Goal: Transaction & Acquisition: Book appointment/travel/reservation

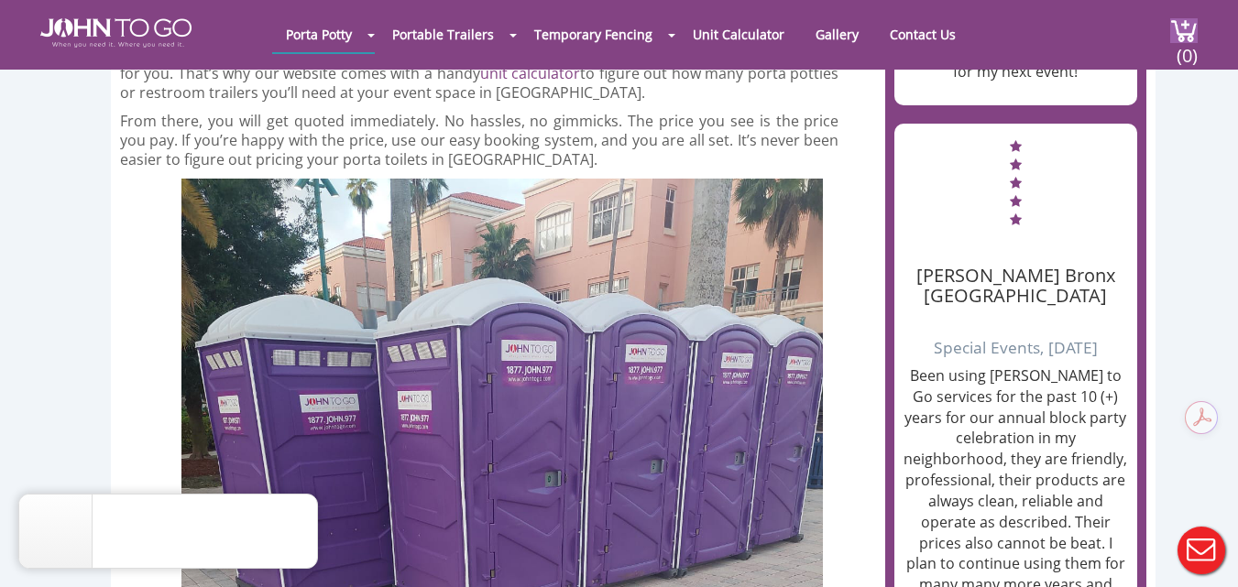
scroll to position [2383, 0]
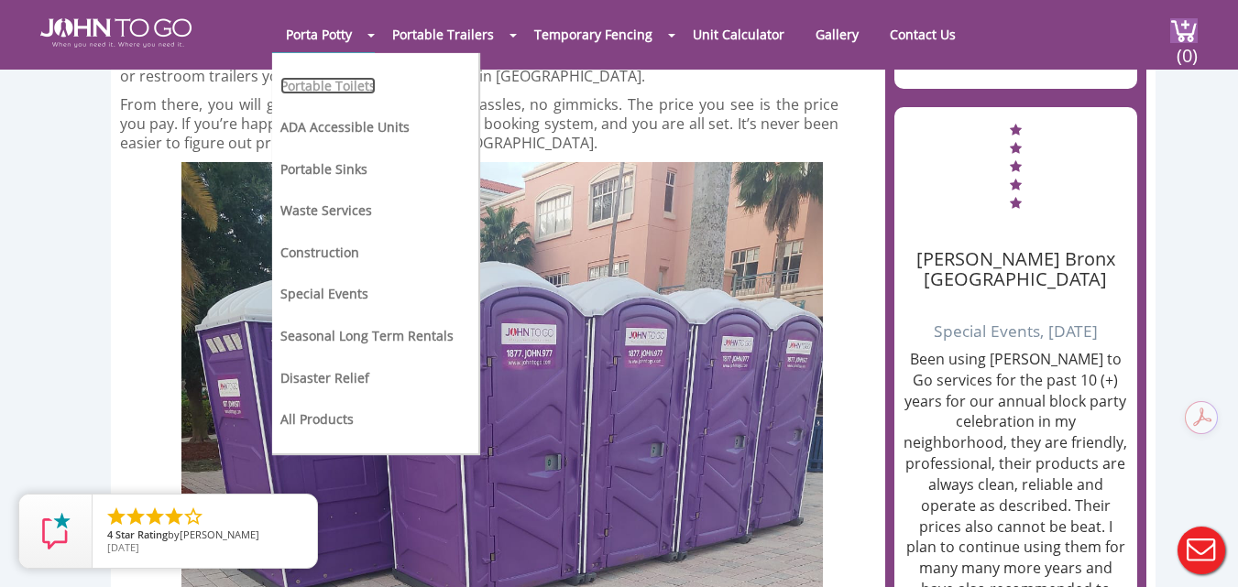
click at [300, 78] on link "Portable Toilets" at bounding box center [327, 85] width 95 height 17
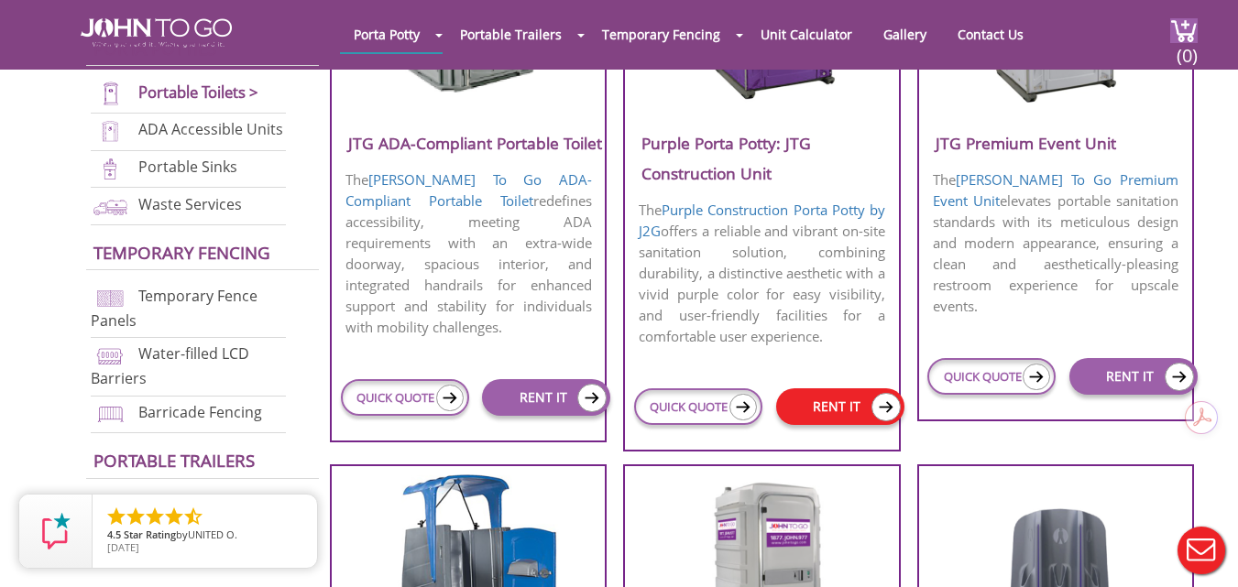
scroll to position [1100, 0]
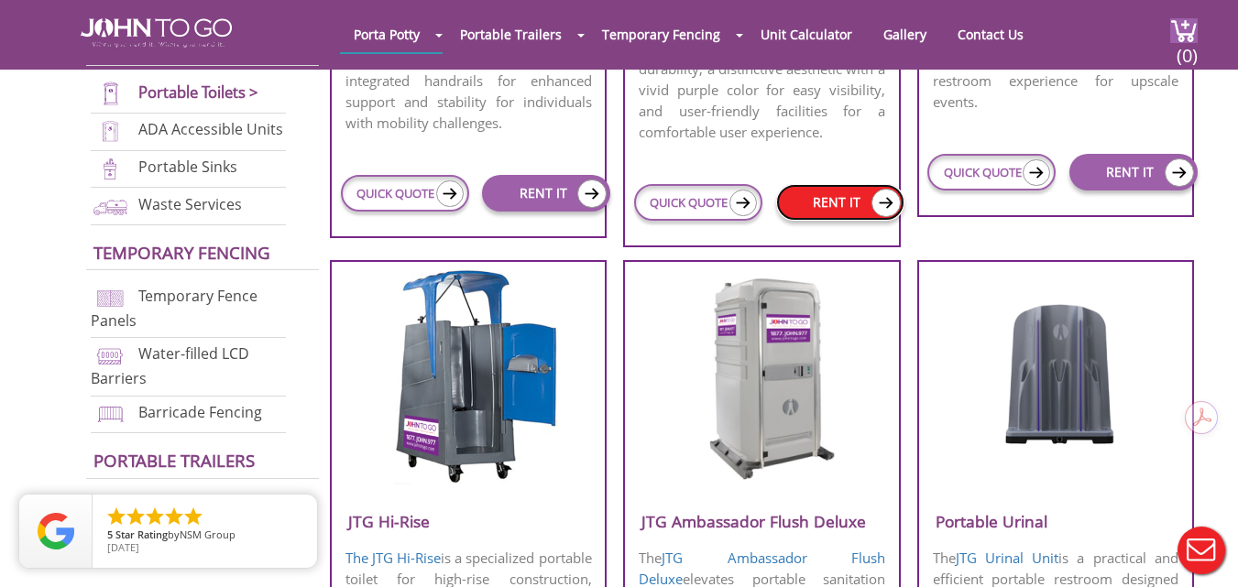
click at [840, 206] on link "RENT IT" at bounding box center [840, 202] width 128 height 37
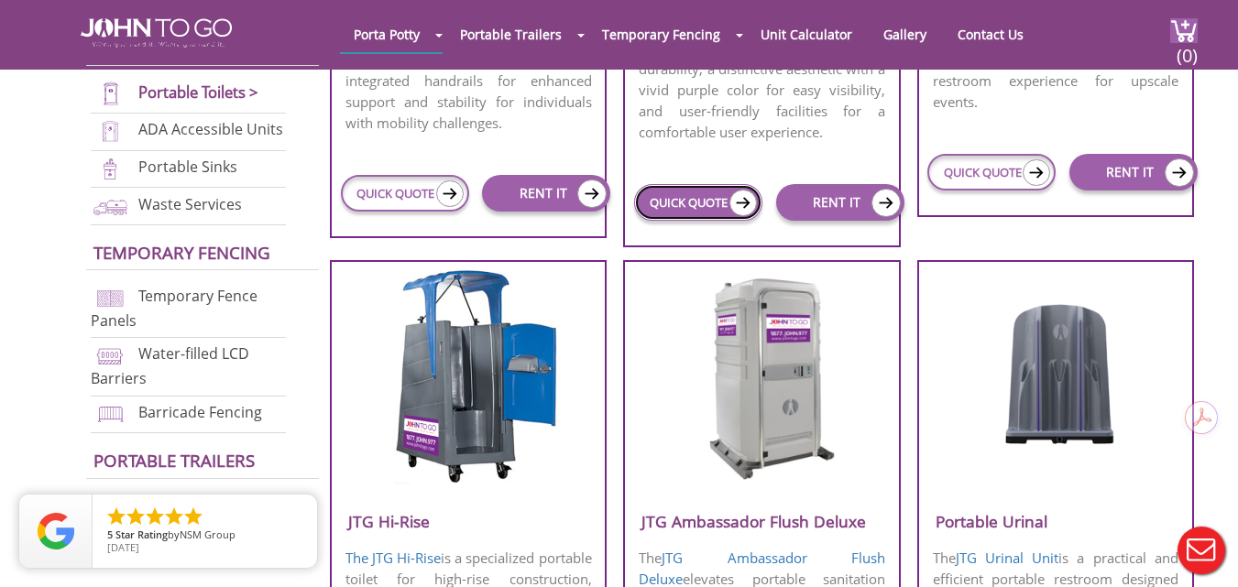
click at [709, 210] on link "QUICK QUOTE" at bounding box center [698, 202] width 128 height 37
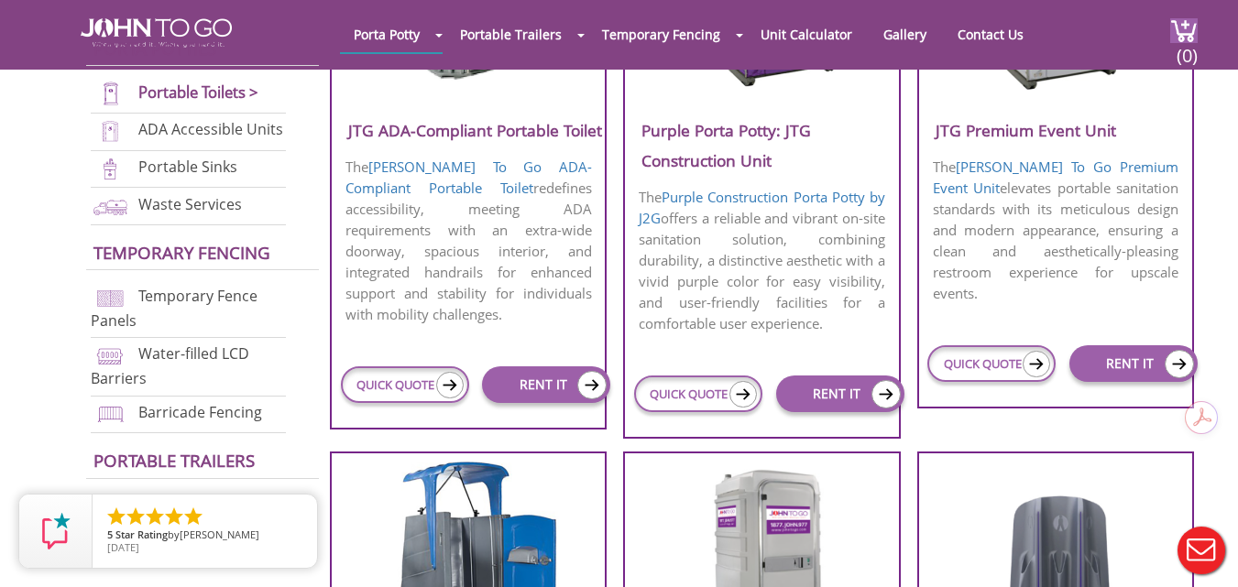
scroll to position [917, 0]
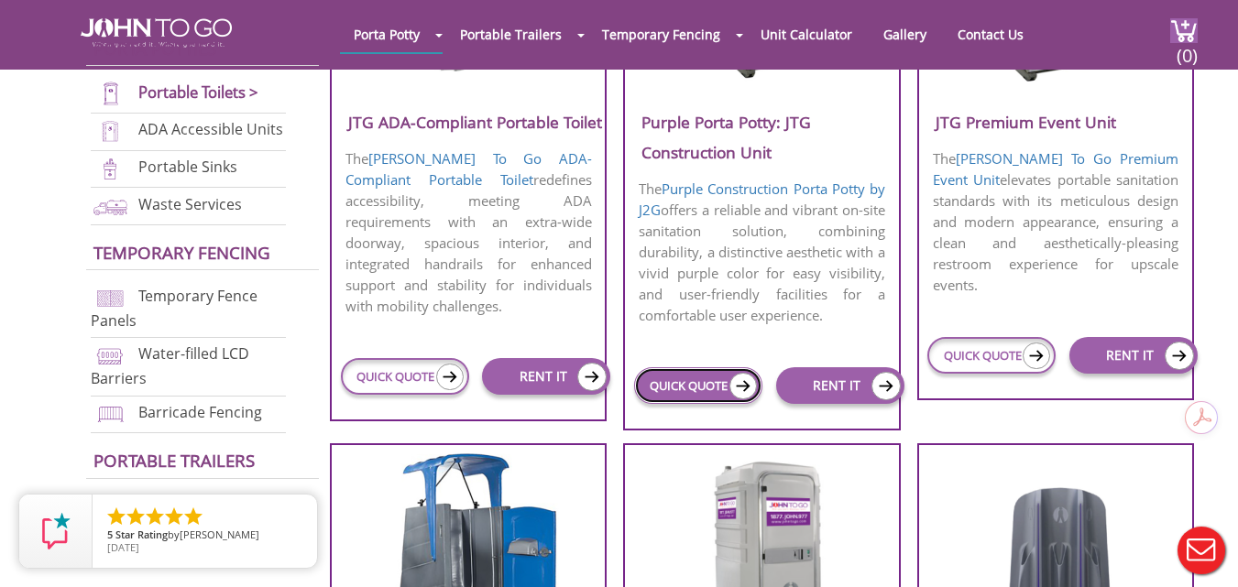
click at [678, 390] on link "QUICK QUOTE" at bounding box center [698, 386] width 128 height 37
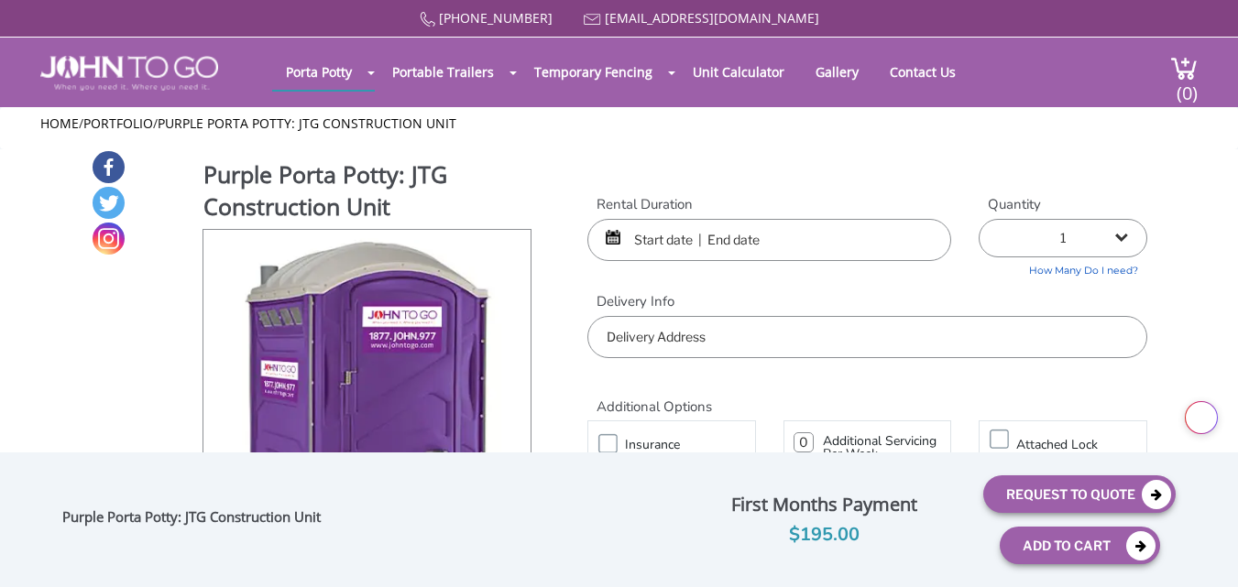
click at [685, 242] on input "text" at bounding box center [769, 240] width 364 height 42
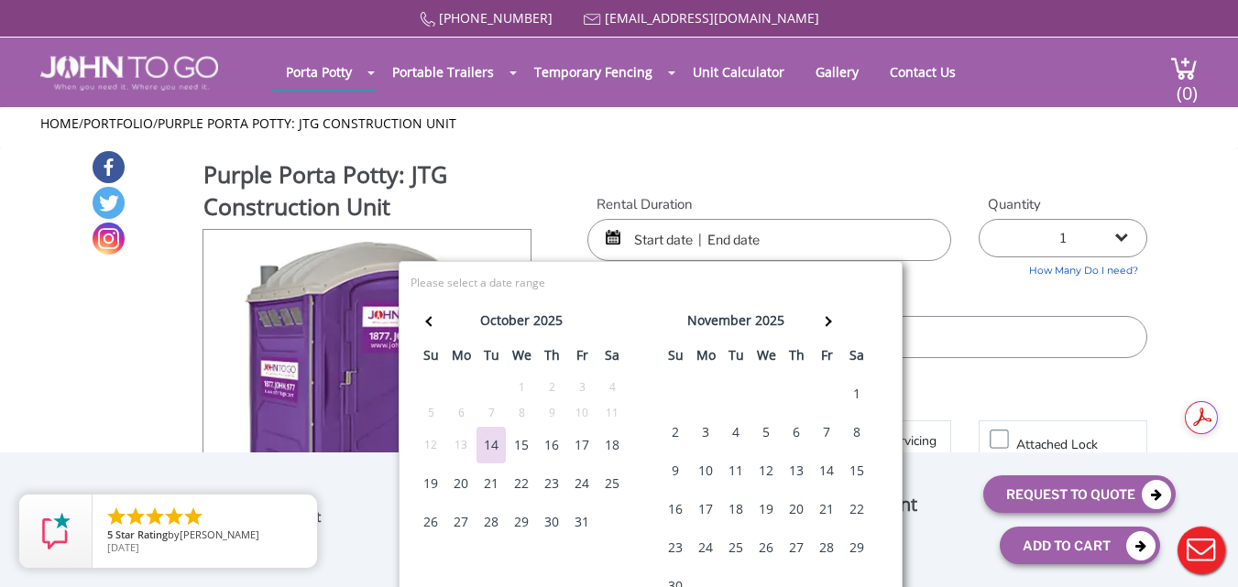
click at [555, 484] on div "23" at bounding box center [551, 484] width 29 height 37
click at [609, 485] on div "25" at bounding box center [612, 484] width 29 height 37
type input "10/23/2025 to 10/25/2025"
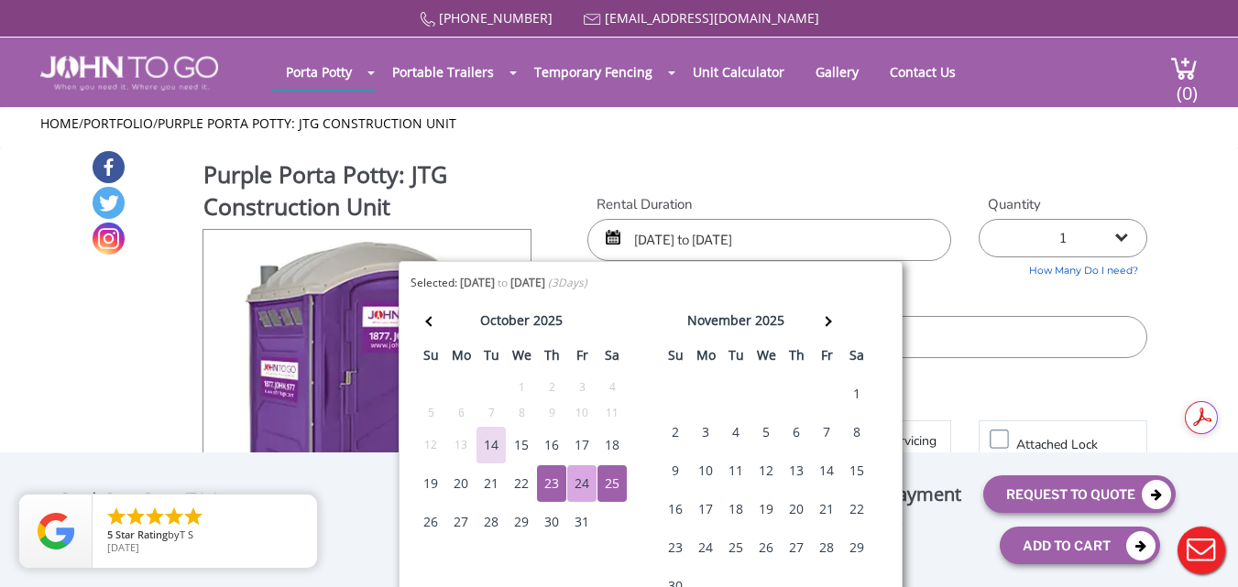
click at [988, 283] on div "Rental Duration 10/23/2025 to 10/25/2025 Quantity 1 2 (5% discount) 3 (8% disco…" at bounding box center [867, 277] width 587 height 164
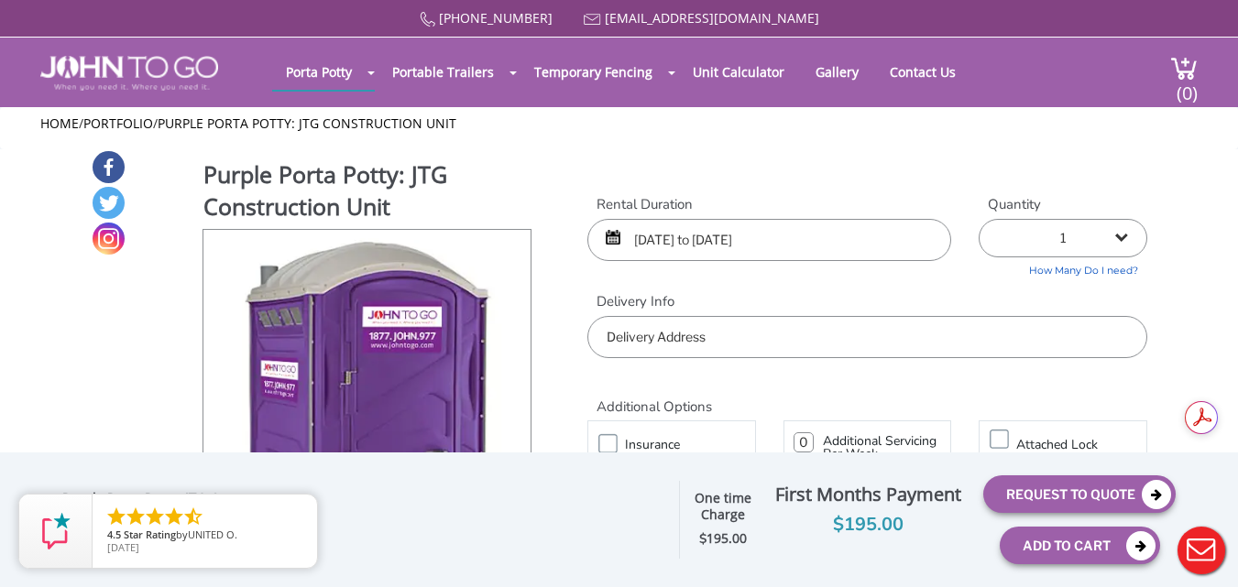
click at [1127, 241] on select "1 2 (5% discount) 3 (8% discount) 4 (10% discount) 5 (12% discount) 6 (12% disc…" at bounding box center [1063, 238] width 169 height 38
select select "2"
click at [987, 219] on select "1 2 (5% discount) 3 (8% discount) 4 (10% discount) 5 (12% discount) 6 (12% disc…" at bounding box center [1063, 238] width 169 height 38
click at [939, 334] on input "text" at bounding box center [867, 337] width 560 height 42
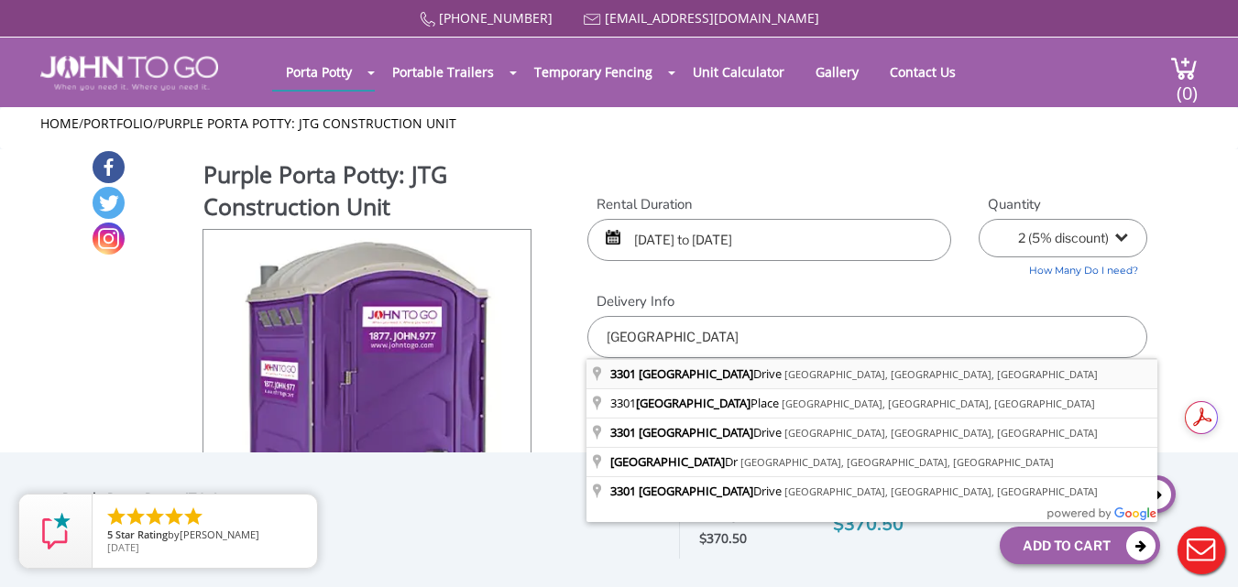
type input "3301 Riverside Drive, Coral Springs, FL, USA"
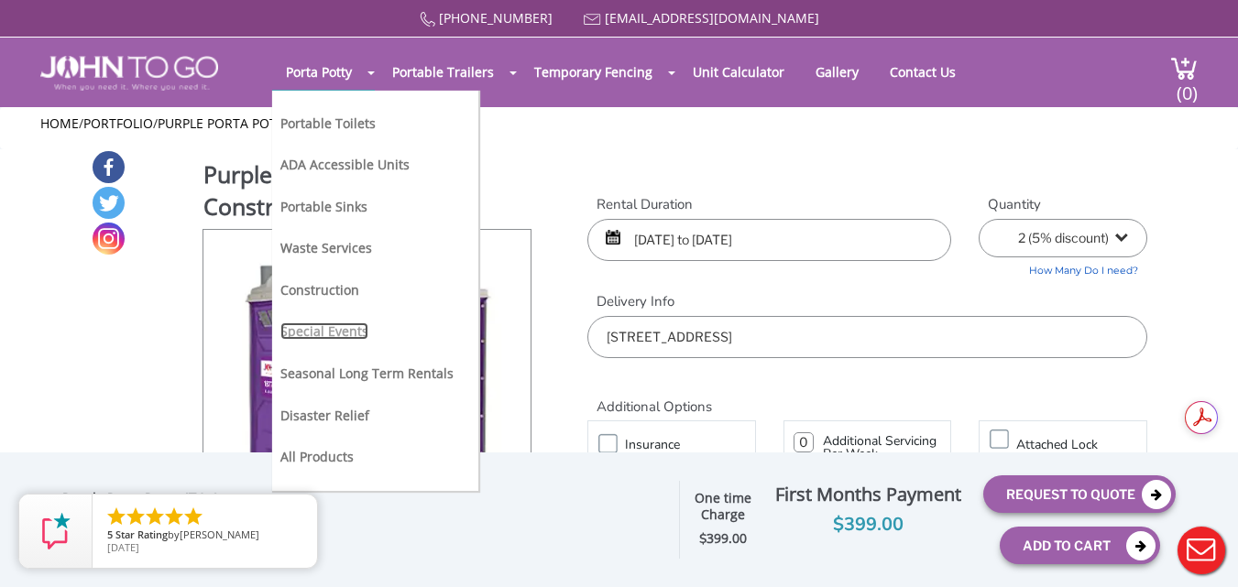
click at [312, 331] on link "Special Events" at bounding box center [324, 331] width 88 height 17
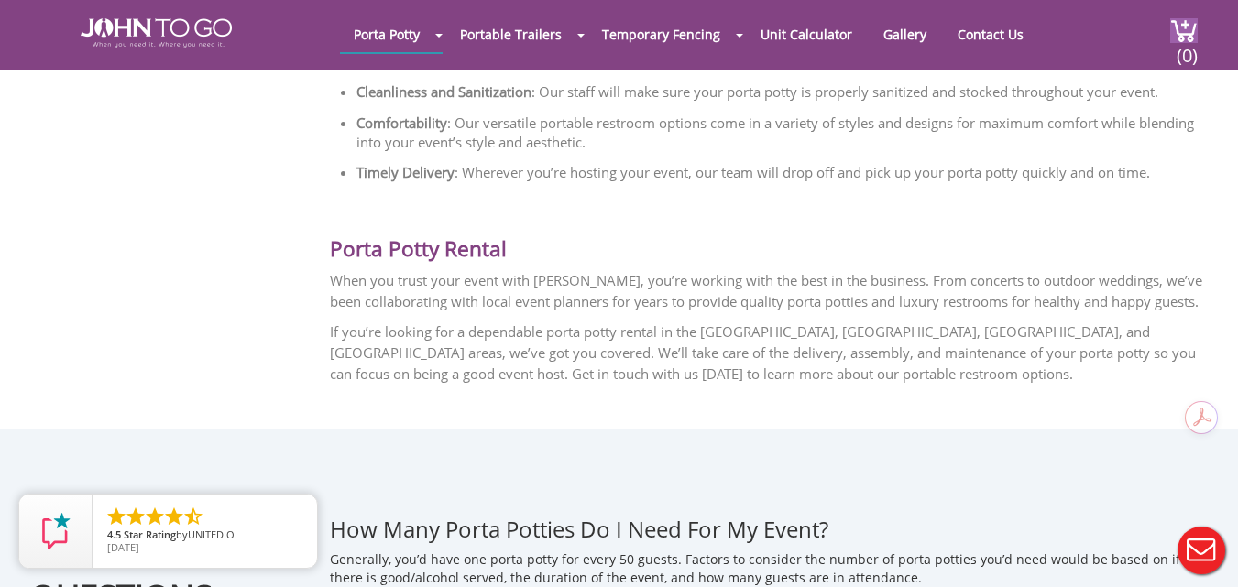
scroll to position [2291, 0]
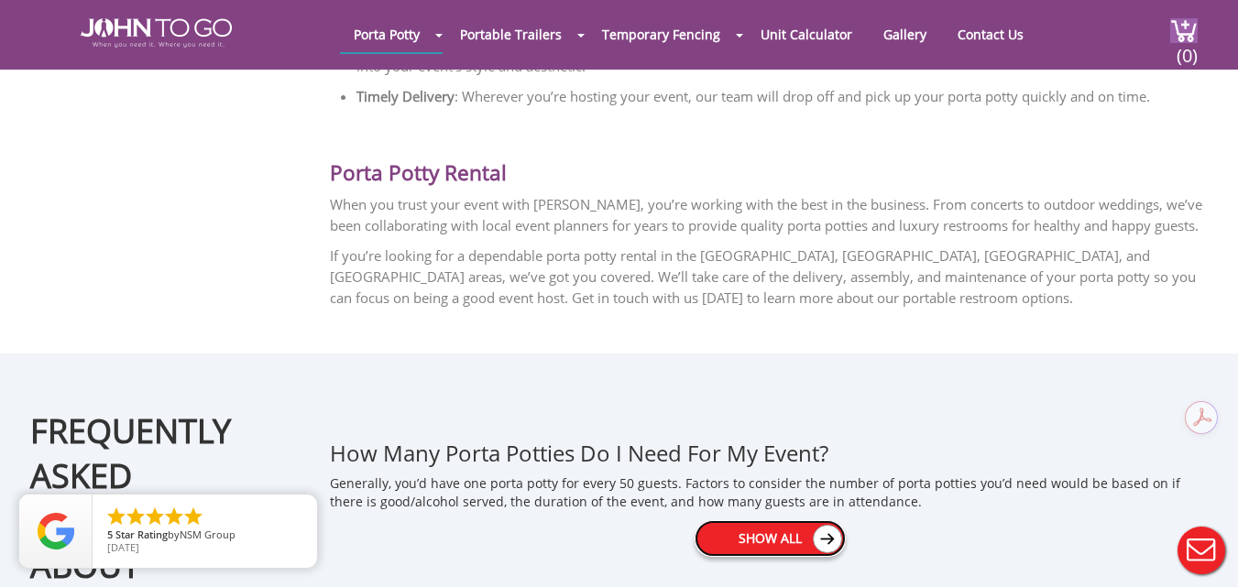
click at [797, 521] on link "Show All" at bounding box center [770, 539] width 151 height 37
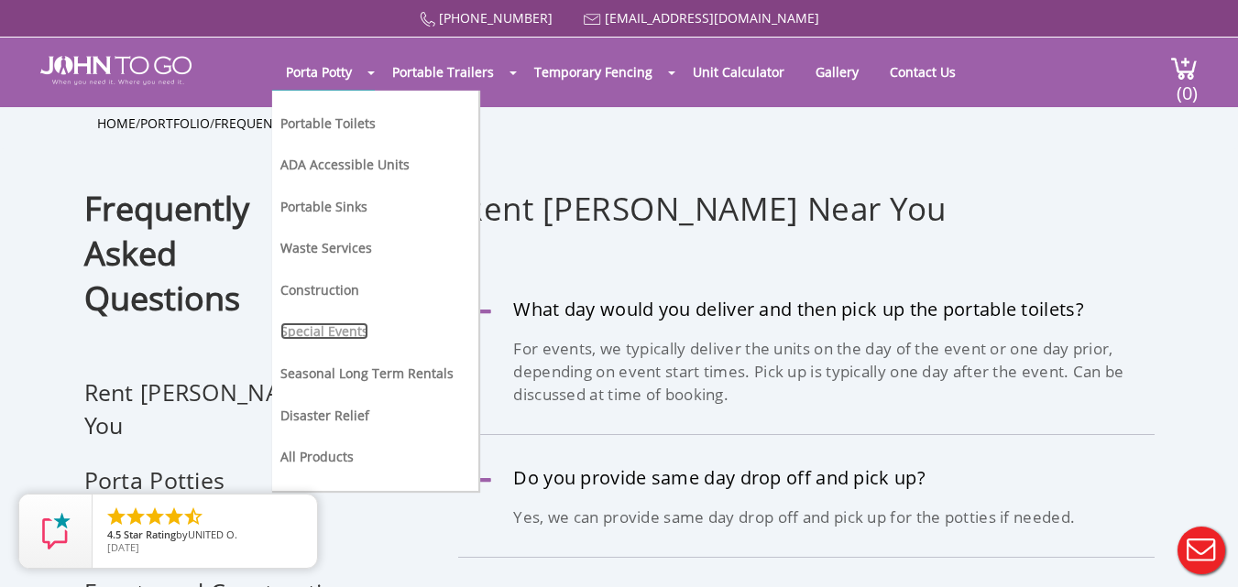
click at [311, 324] on link "Special Events" at bounding box center [324, 331] width 88 height 17
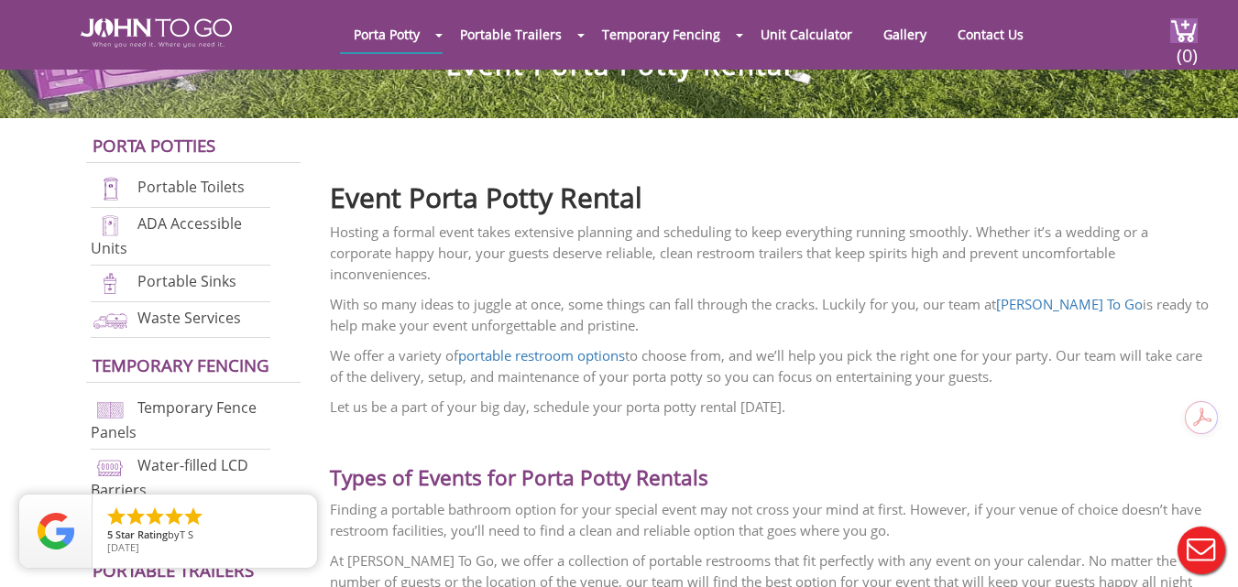
scroll to position [458, 0]
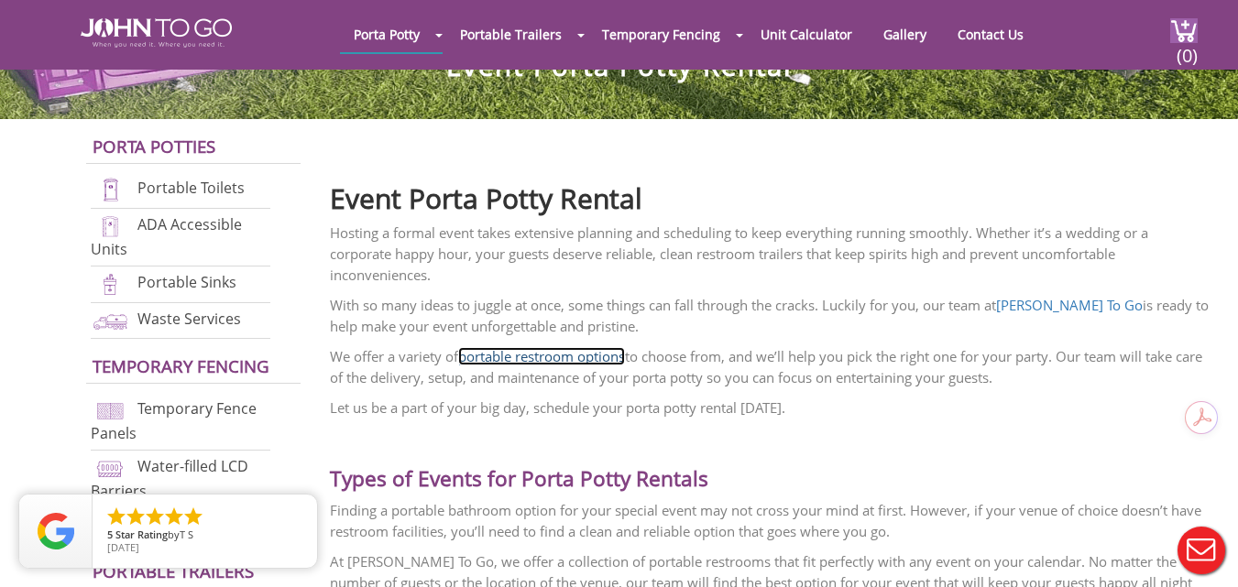
click at [552, 357] on link "portable restroom options" at bounding box center [541, 356] width 167 height 18
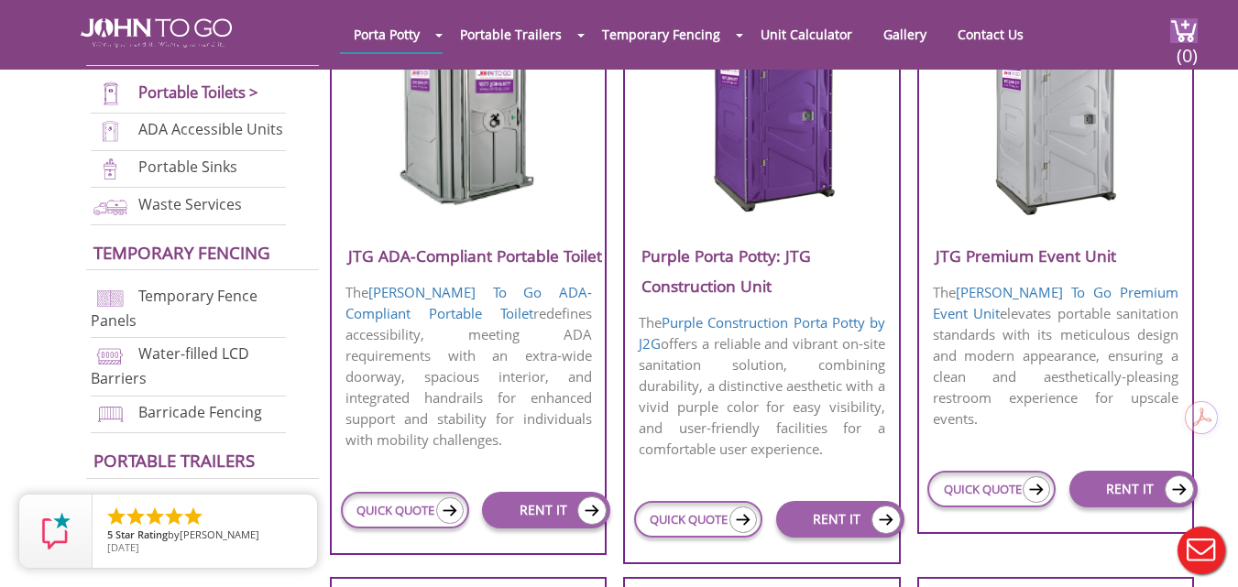
scroll to position [733, 0]
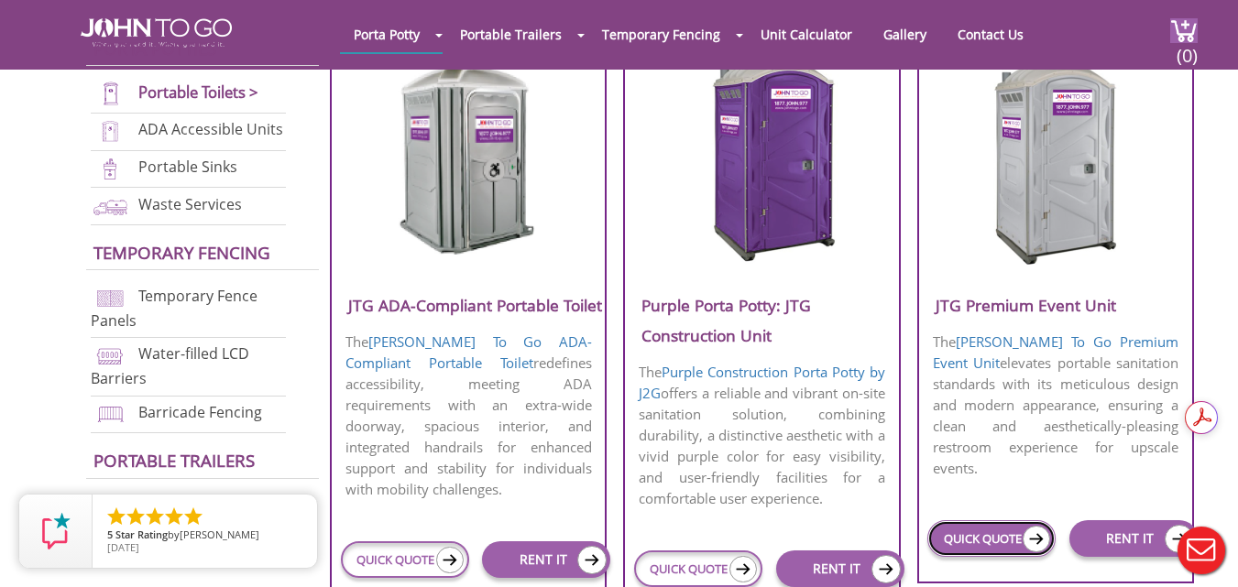
click at [1000, 527] on link "QUICK QUOTE" at bounding box center [992, 539] width 128 height 37
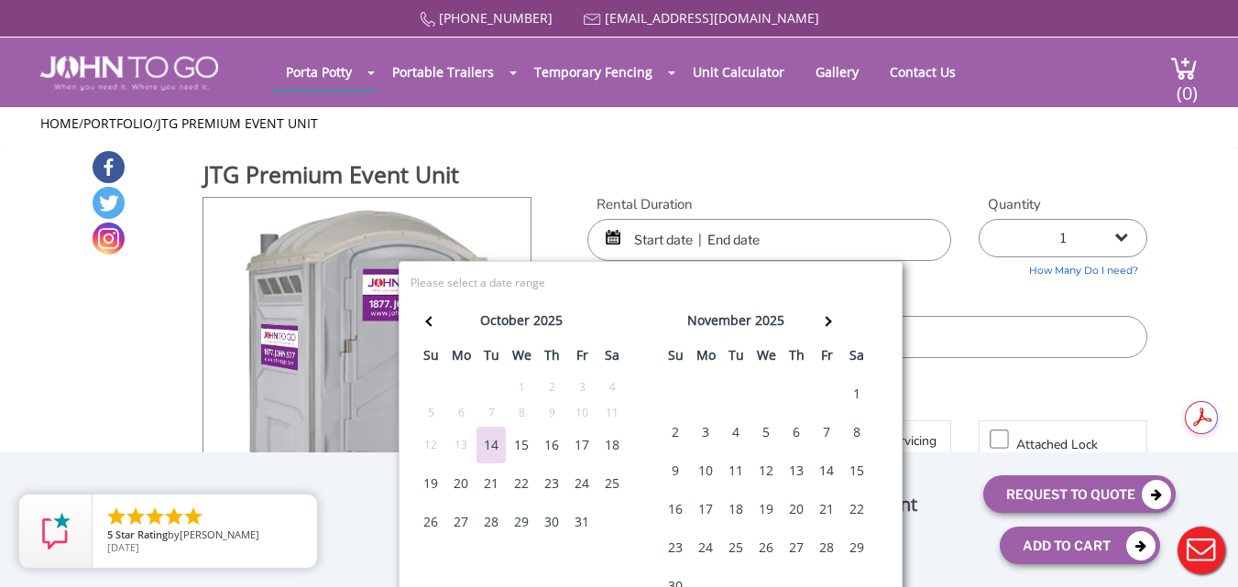
click at [554, 478] on div "23" at bounding box center [551, 484] width 29 height 37
click at [609, 484] on div "25" at bounding box center [612, 484] width 29 height 37
type input "10/23/2025 to 10/25/2025"
click at [1047, 401] on h2 "Additional Options" at bounding box center [867, 396] width 560 height 39
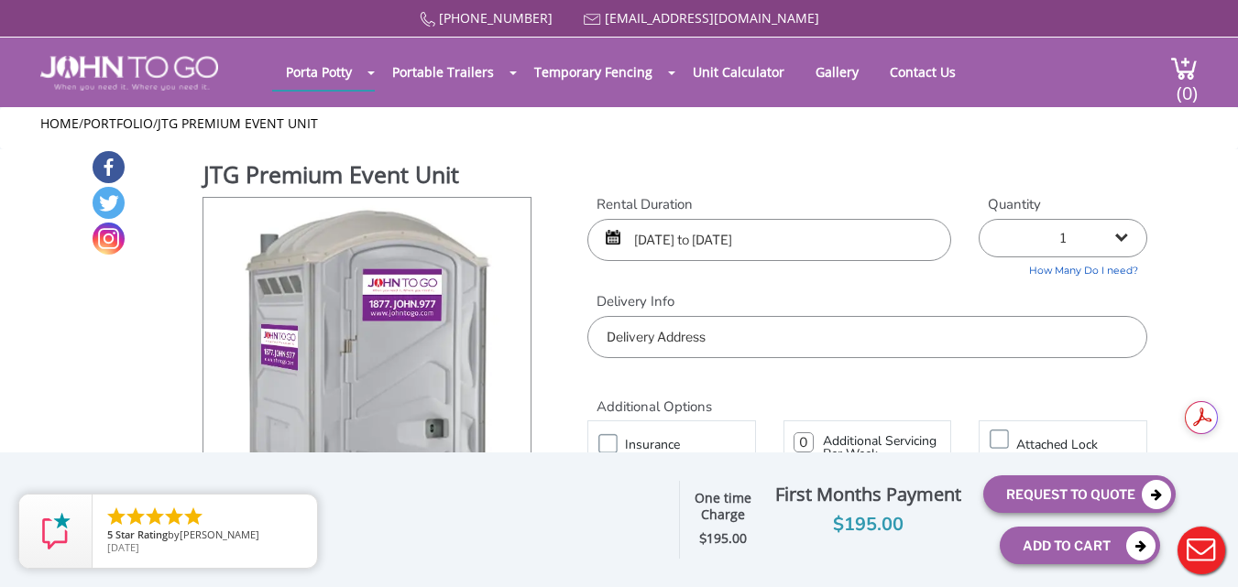
click at [1120, 236] on select "1 2 (5% discount) 3 (8% discount) 4 (10% discount) 5 (12% discount) 6 (12% disc…" at bounding box center [1063, 238] width 169 height 38
select select "2"
click at [987, 219] on select "1 2 (5% discount) 3 (8% discount) 4 (10% discount) 5 (12% discount) 6 (12% disc…" at bounding box center [1063, 238] width 169 height 38
click at [759, 340] on input "text" at bounding box center [867, 337] width 560 height 42
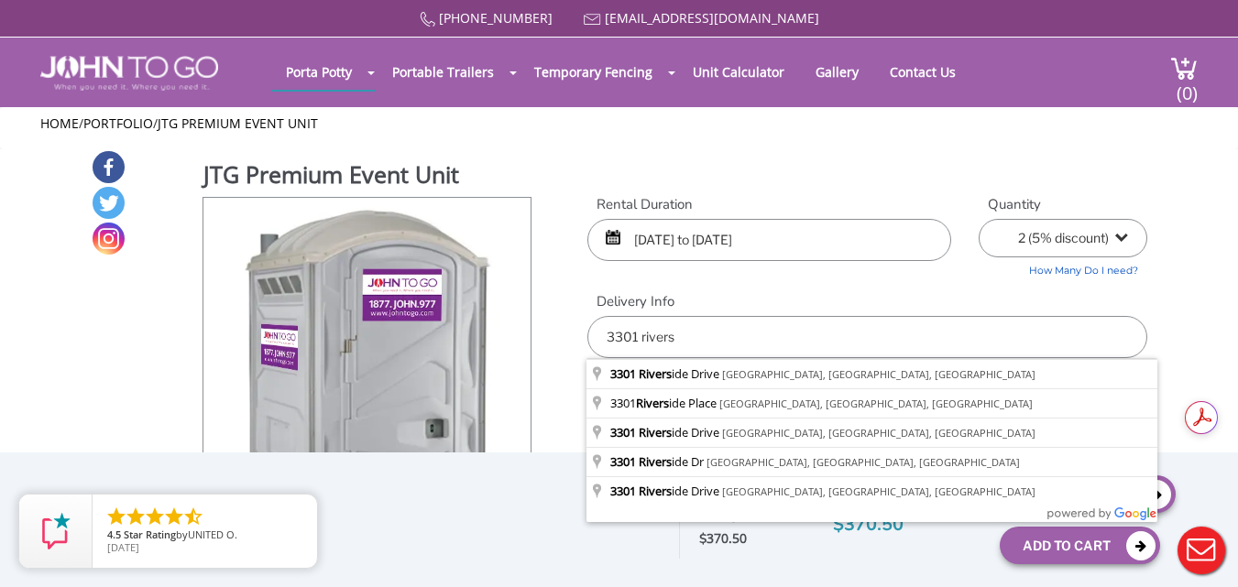
type input "3301 Riverside Drive, Coral Springs, FL, USA"
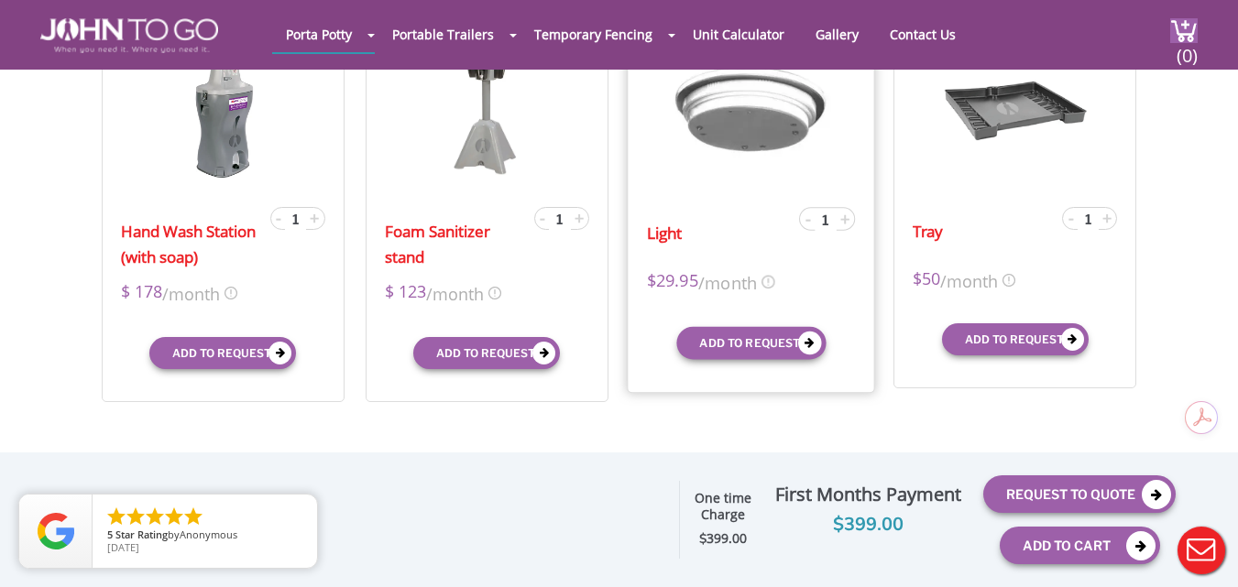
scroll to position [642, 0]
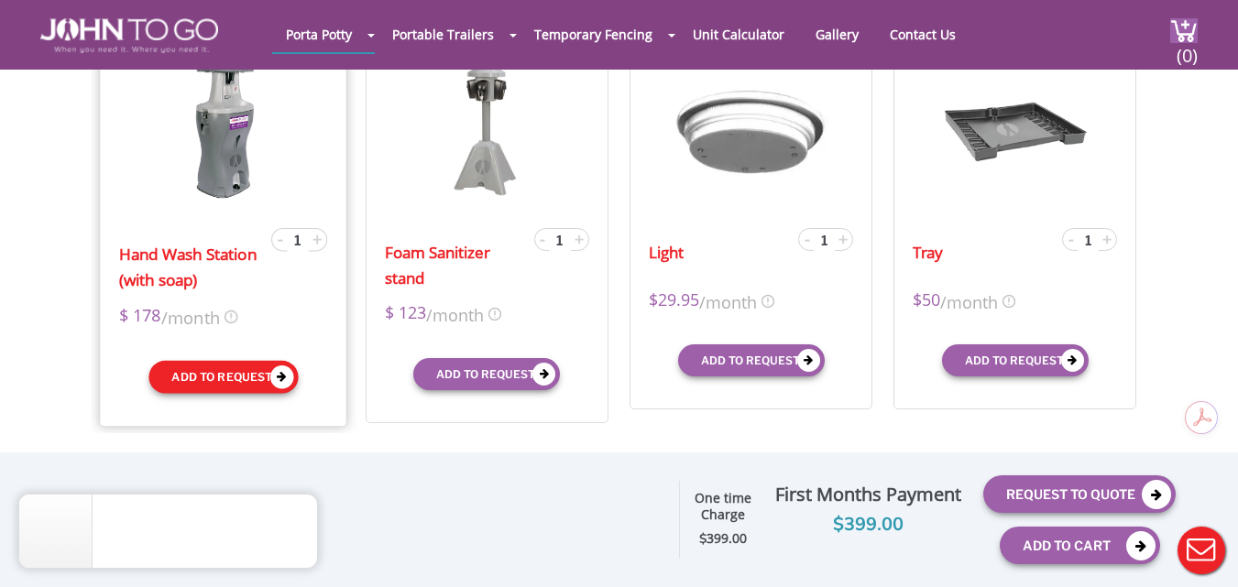
click at [215, 375] on button "Add to request" at bounding box center [222, 377] width 149 height 33
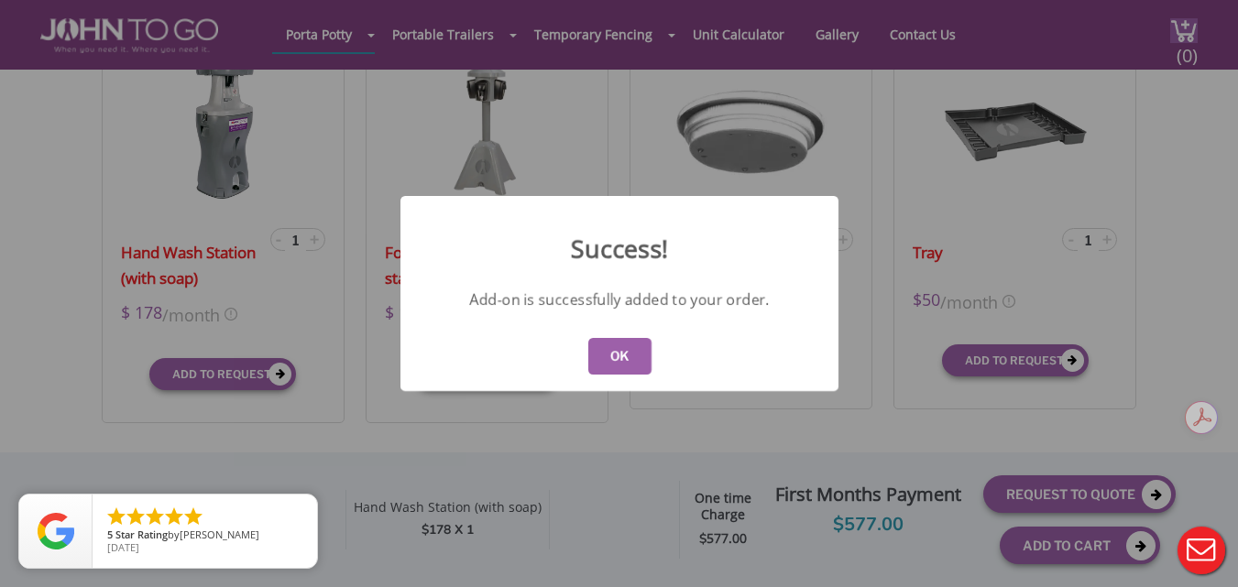
click at [631, 355] on button "OK" at bounding box center [618, 356] width 63 height 37
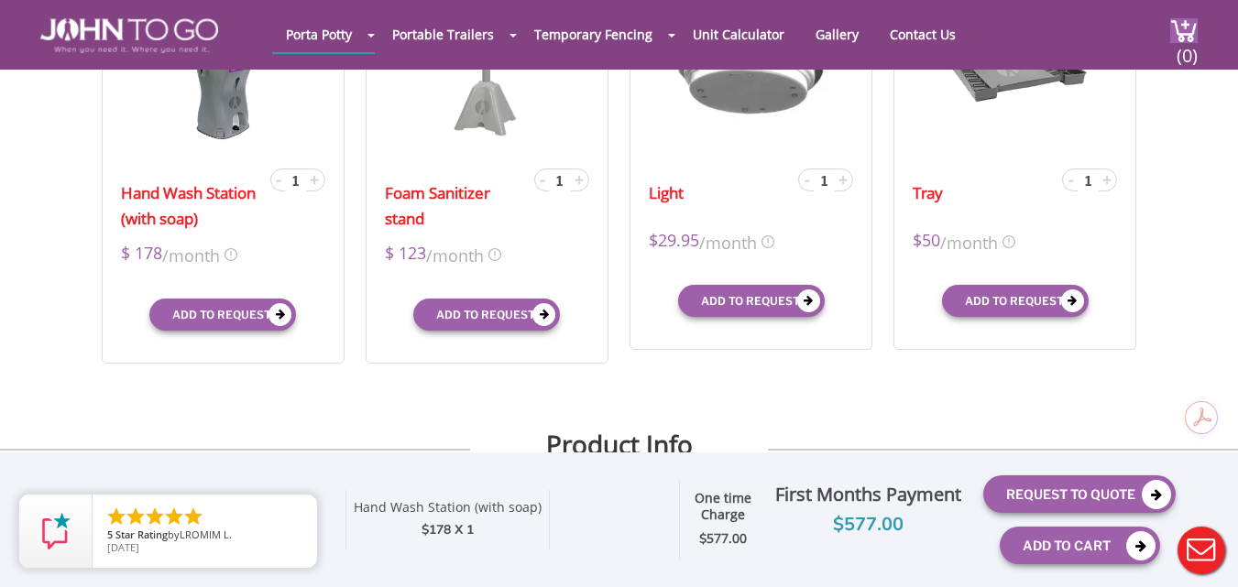
scroll to position [733, 0]
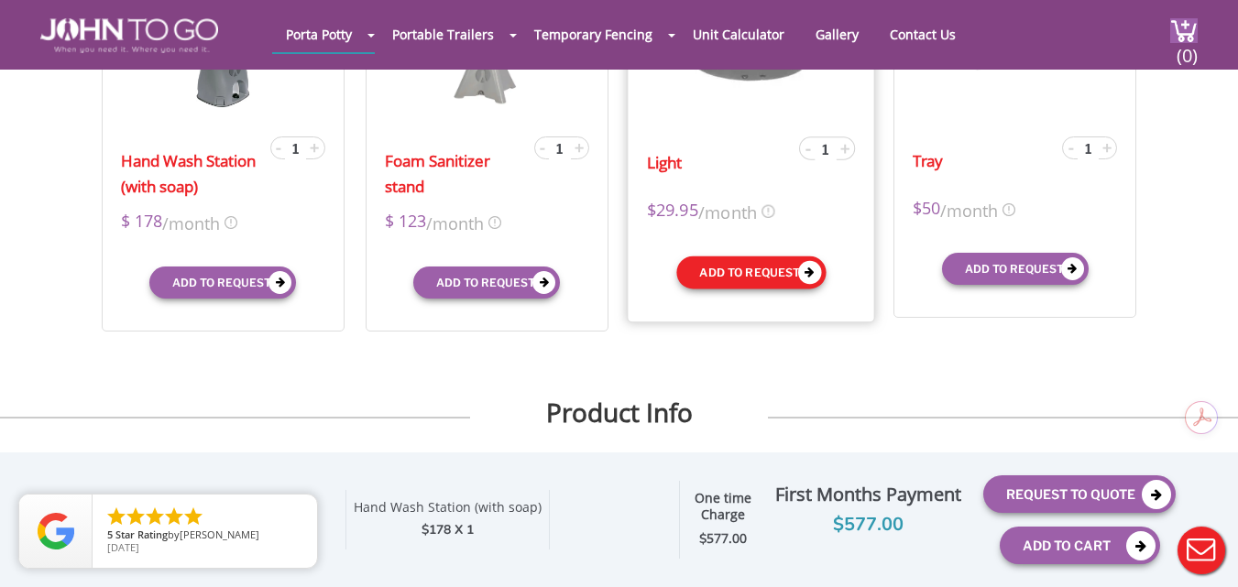
click at [759, 270] on button "Add to request" at bounding box center [750, 272] width 149 height 33
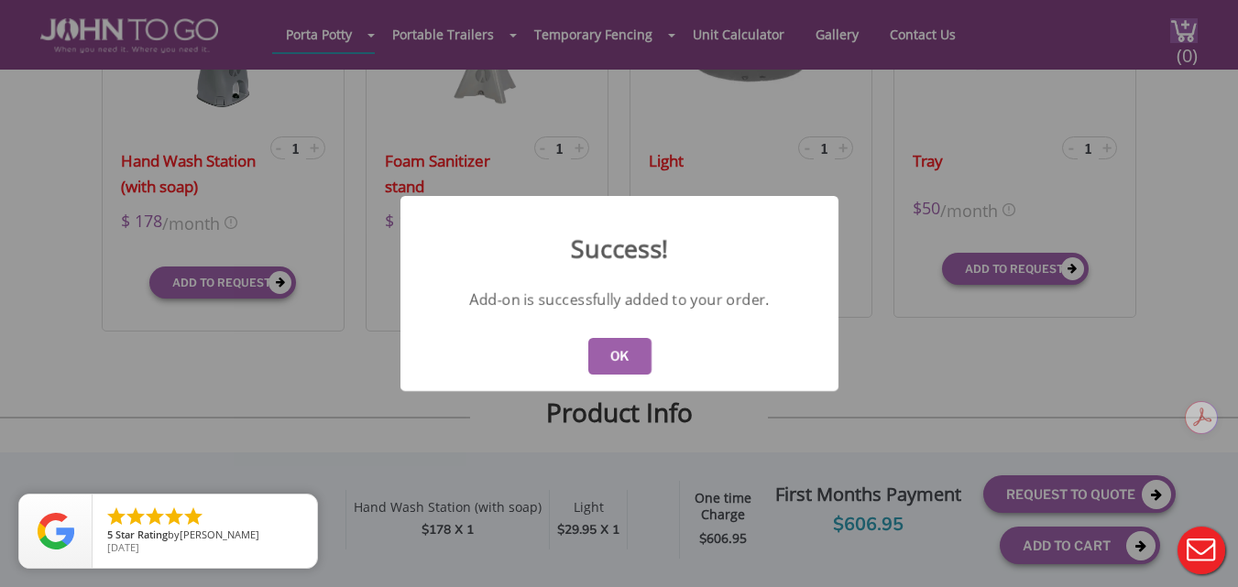
click at [606, 363] on button "OK" at bounding box center [618, 356] width 63 height 37
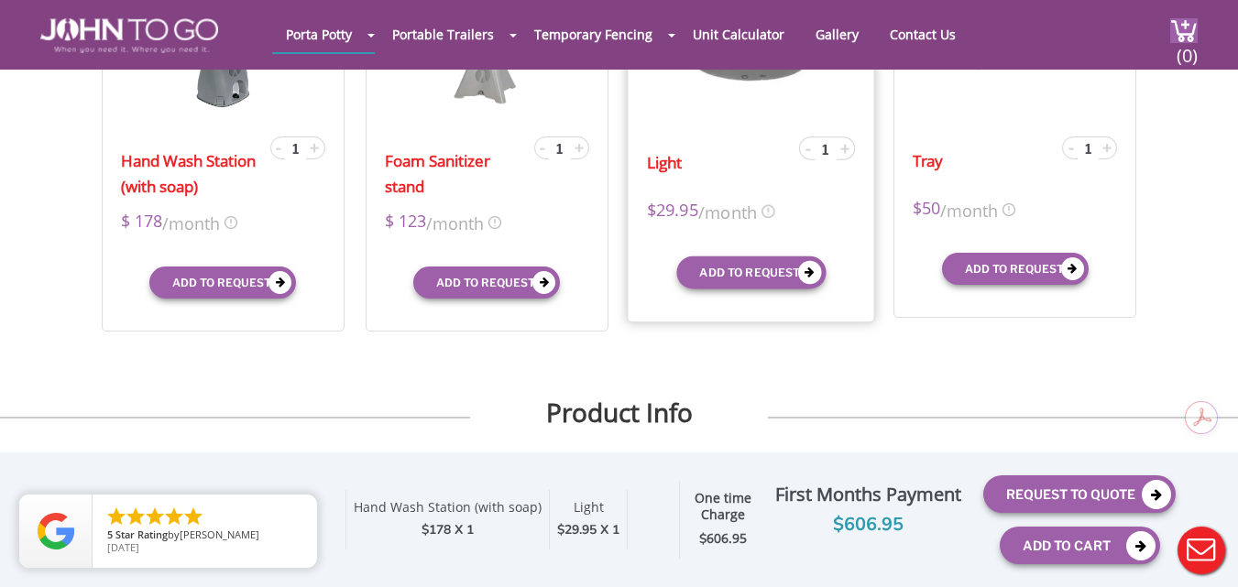
click at [837, 153] on input "1" at bounding box center [826, 150] width 22 height 22
click at [850, 151] on span "+" at bounding box center [844, 148] width 9 height 22
type input "2"
click at [770, 275] on button "Add to request" at bounding box center [750, 272] width 149 height 33
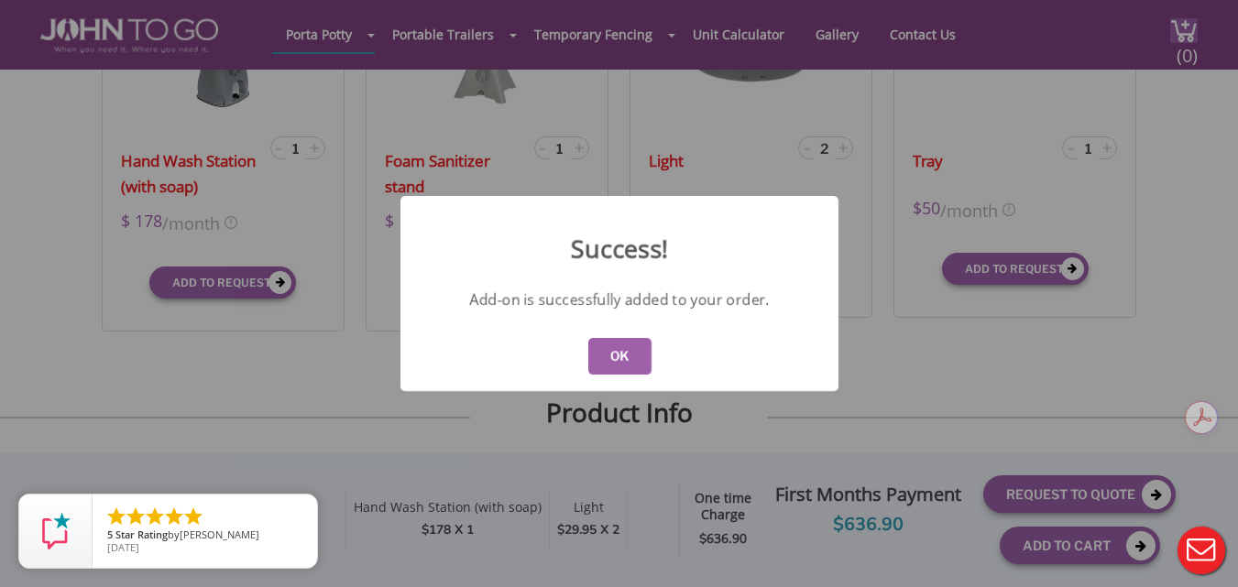
click at [624, 362] on button "OK" at bounding box center [618, 356] width 63 height 37
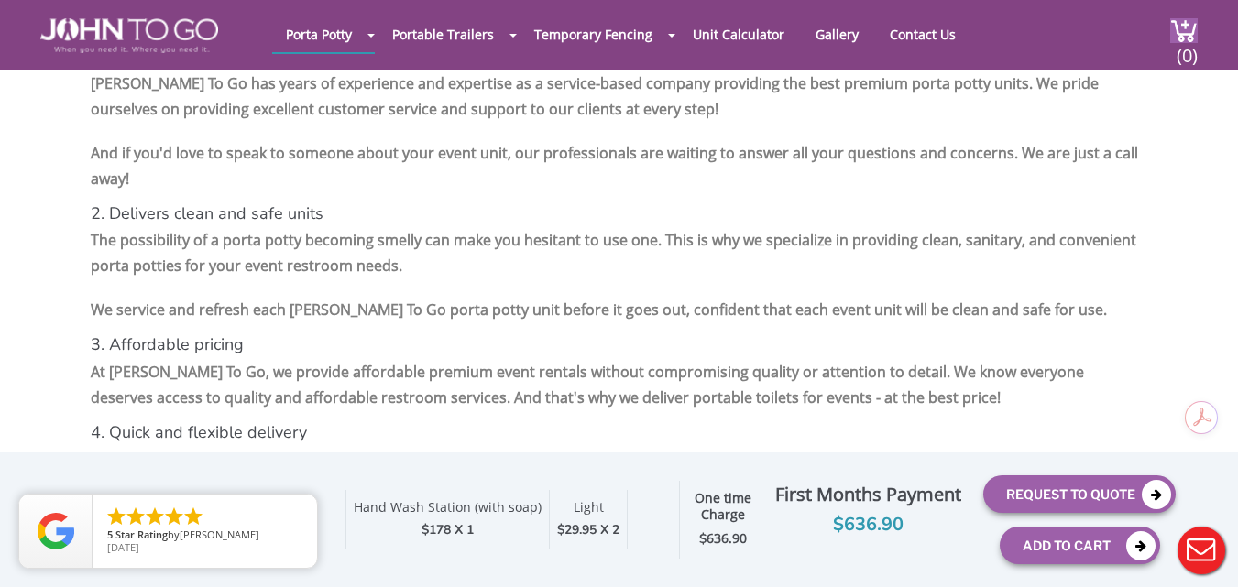
scroll to position [3025, 0]
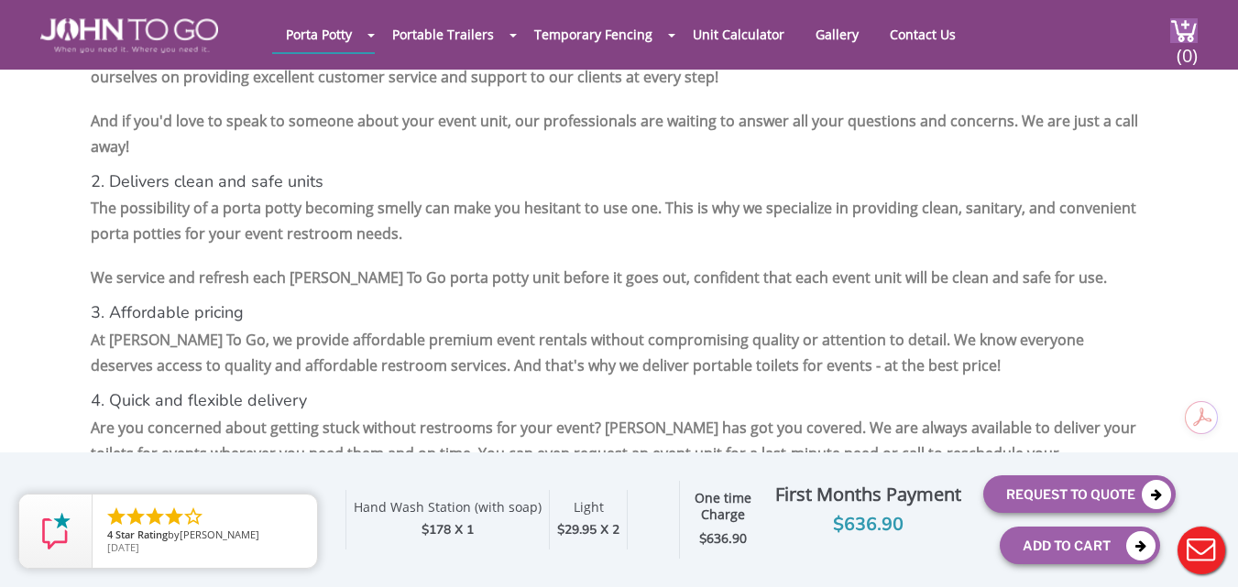
click at [337, 481] on div "JTG Premium Event Unit Qty: 2 10/23/2025 10/25/2025 Optional Insurance $ Servic…" at bounding box center [619, 520] width 1114 height 116
click at [300, 510] on icon "close" at bounding box center [299, 513] width 18 height 18
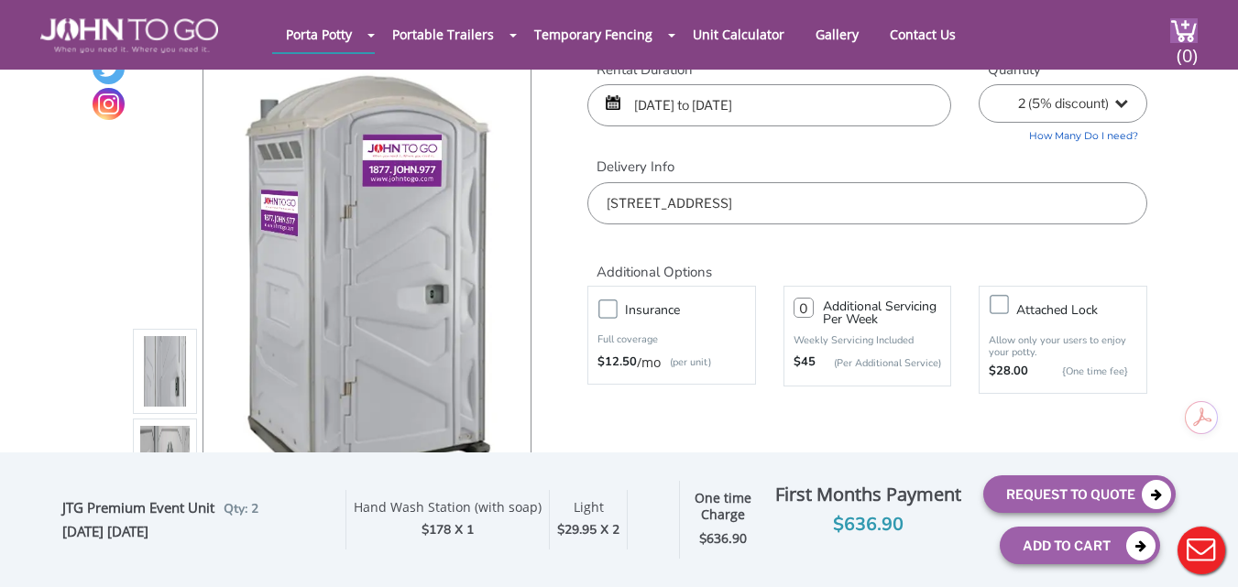
scroll to position [0, 0]
